Goal: Information Seeking & Learning: Learn about a topic

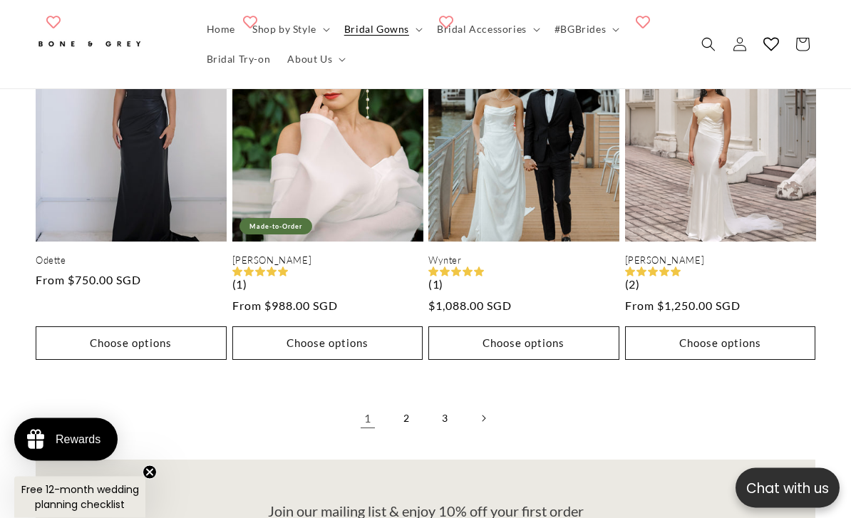
scroll to position [3197, 0]
click at [411, 403] on link "2" at bounding box center [406, 418] width 31 height 31
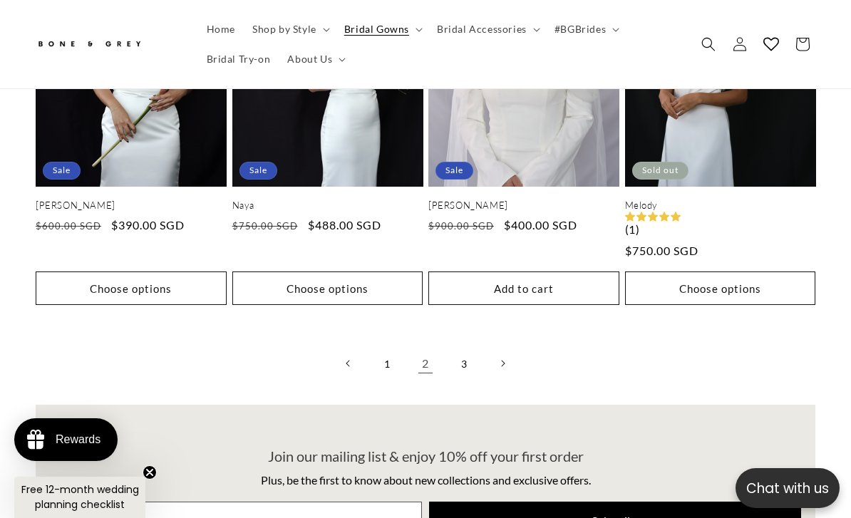
scroll to position [3234, 0]
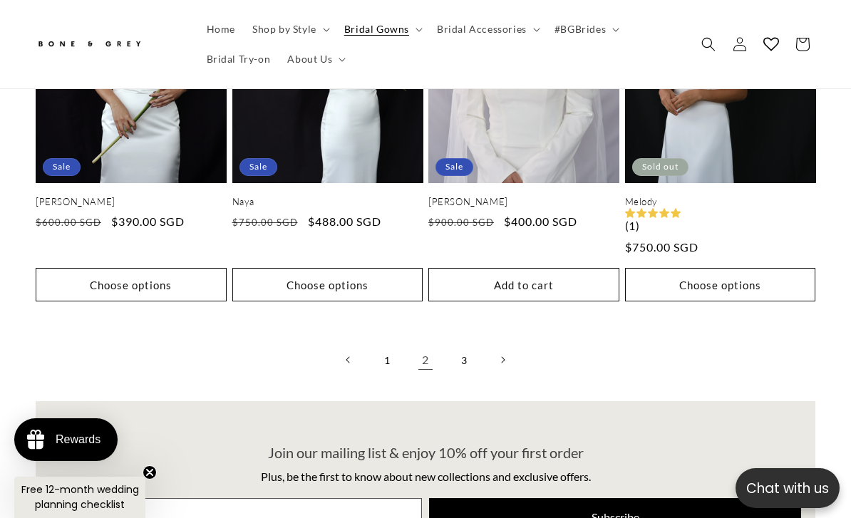
click at [460, 344] on link "3" at bounding box center [463, 359] width 31 height 31
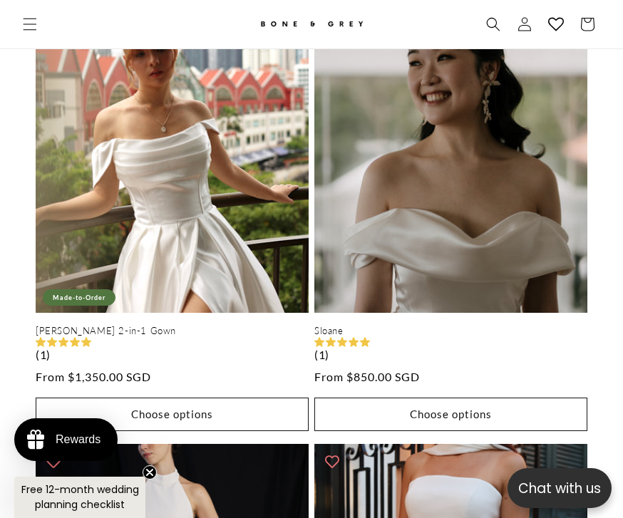
scroll to position [0, 1083]
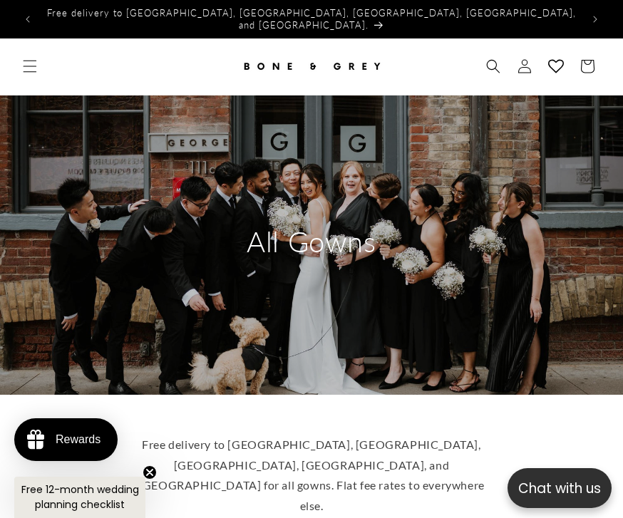
scroll to position [5733, 0]
